Goal: Task Accomplishment & Management: Manage account settings

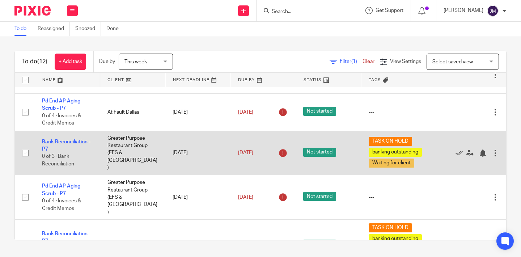
scroll to position [117, 0]
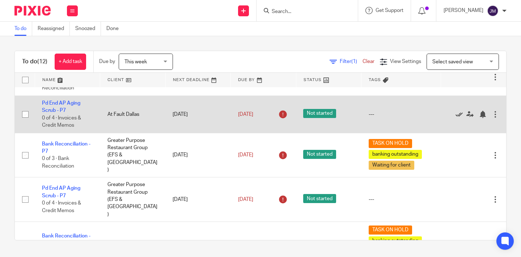
click at [461, 113] on icon at bounding box center [458, 114] width 7 height 7
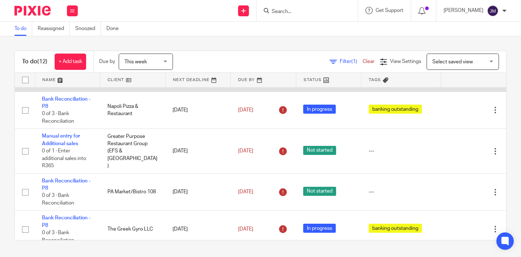
scroll to position [0, 0]
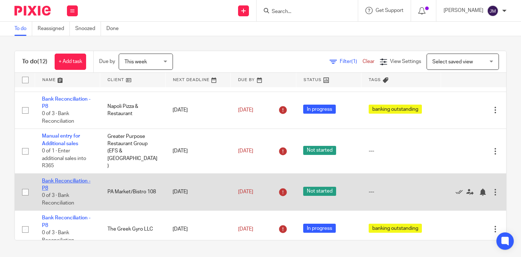
click at [76, 178] on link "Bank Reconciliation - P8" at bounding box center [66, 184] width 48 height 12
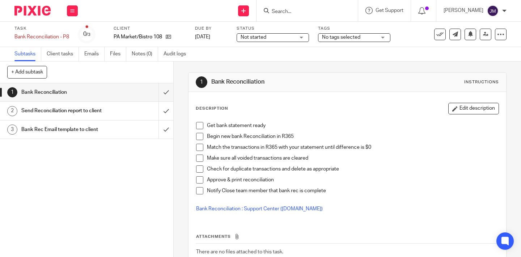
click at [277, 37] on span "Not started" at bounding box center [268, 38] width 54 height 8
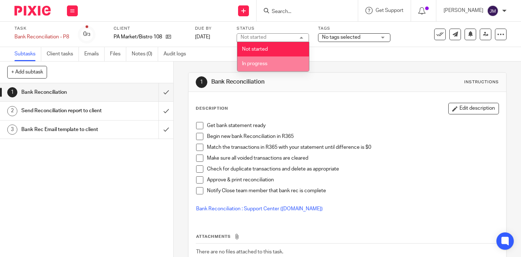
click at [265, 62] on span "In progress" at bounding box center [254, 63] width 25 height 5
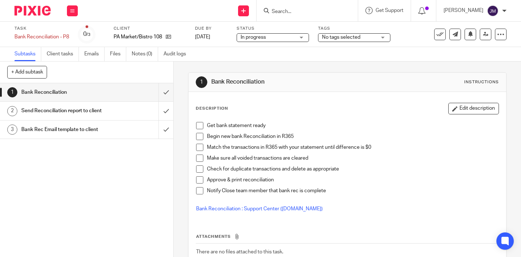
click at [356, 38] on span "No tags selected" at bounding box center [341, 37] width 38 height 5
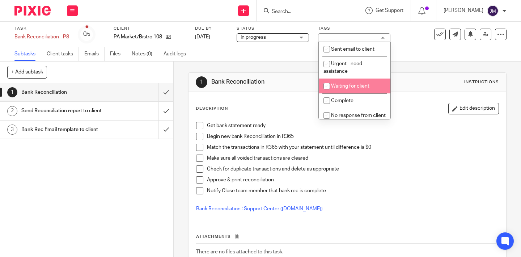
scroll to position [3, 0]
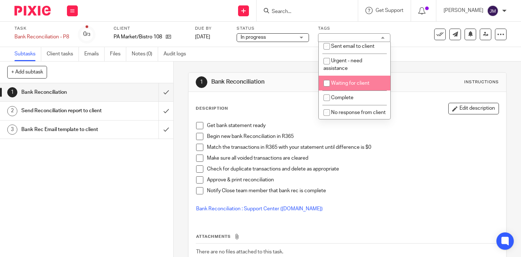
click at [358, 83] on span "Waiting for client" at bounding box center [350, 83] width 38 height 5
checkbox input "true"
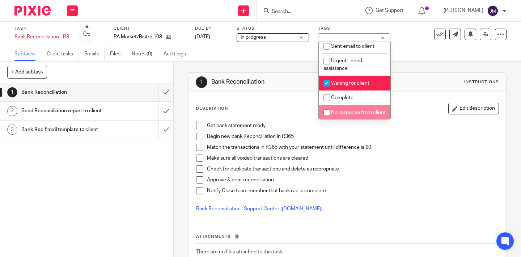
click at [342, 111] on li "No response from client" at bounding box center [355, 112] width 72 height 15
checkbox input "true"
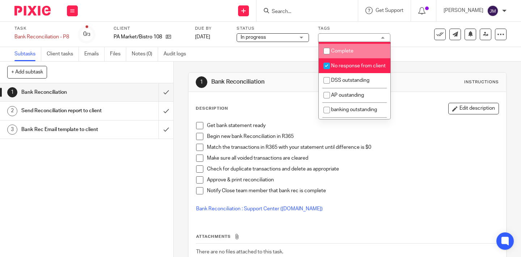
scroll to position [51, 0]
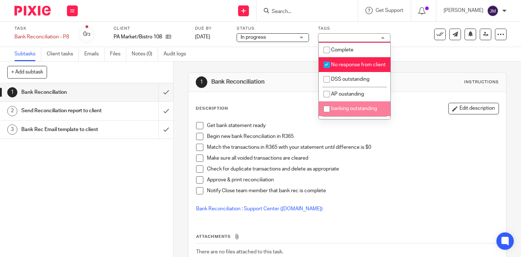
click at [340, 111] on span "banking outstanding" at bounding box center [354, 108] width 46 height 5
checkbox input "true"
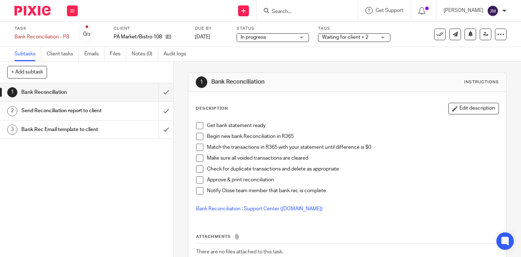
click at [270, 63] on div "1 Bank Reconciliation Instructions Description Edit description Get bank statem…" at bounding box center [347, 183] width 318 height 244
click at [21, 12] on img at bounding box center [32, 11] width 36 height 10
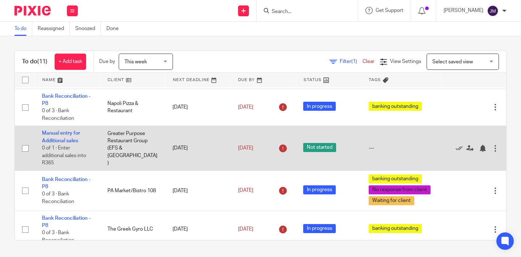
click at [492, 145] on div at bounding box center [494, 148] width 7 height 7
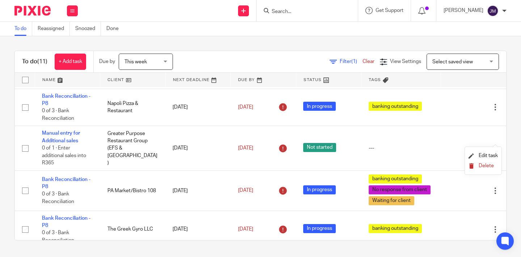
click at [475, 169] on button "Delete" at bounding box center [482, 166] width 29 height 6
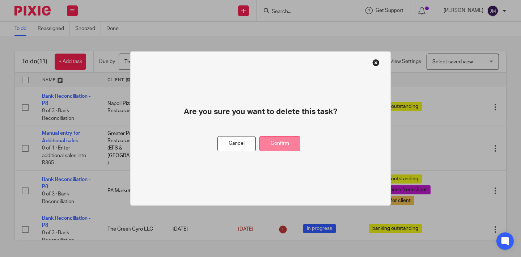
click at [278, 146] on button "Confirm" at bounding box center [279, 144] width 41 height 16
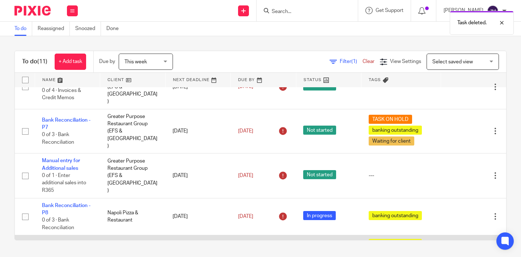
scroll to position [197, 0]
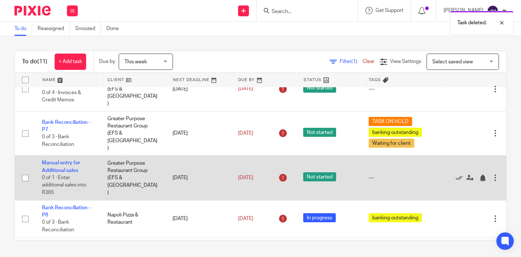
click at [494, 174] on div at bounding box center [494, 177] width 7 height 7
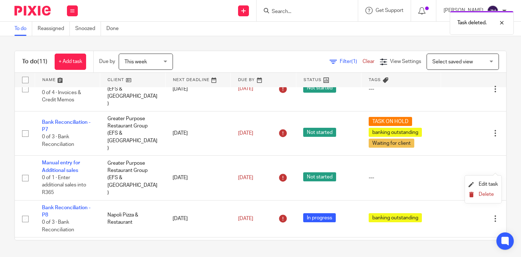
click at [484, 193] on span "Delete" at bounding box center [485, 194] width 15 height 5
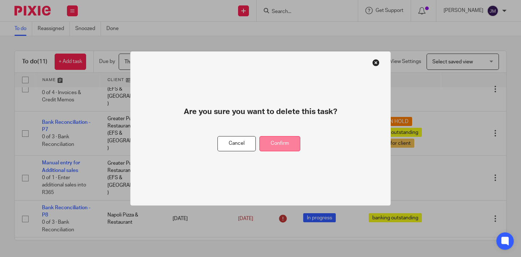
click at [295, 142] on button "Confirm" at bounding box center [279, 144] width 41 height 16
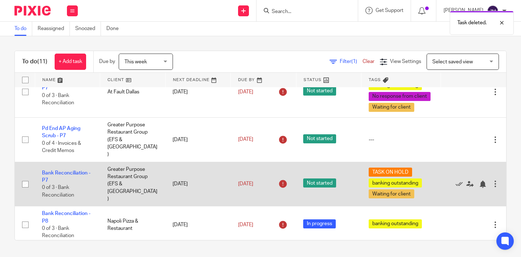
scroll to position [145, 0]
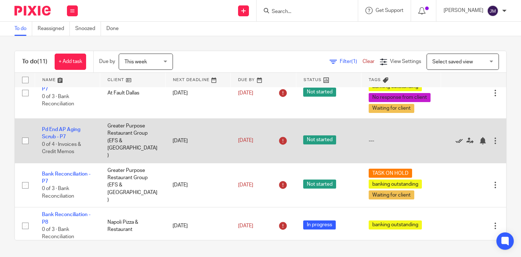
click at [460, 137] on icon at bounding box center [458, 140] width 7 height 7
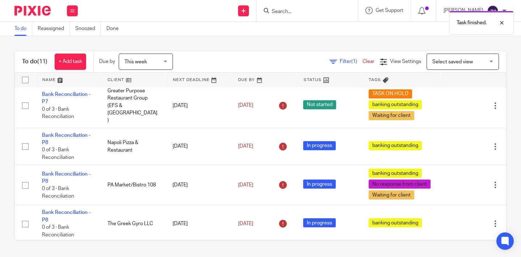
scroll to position [180, 0]
